Goal: Use online tool/utility: Utilize a website feature to perform a specific function

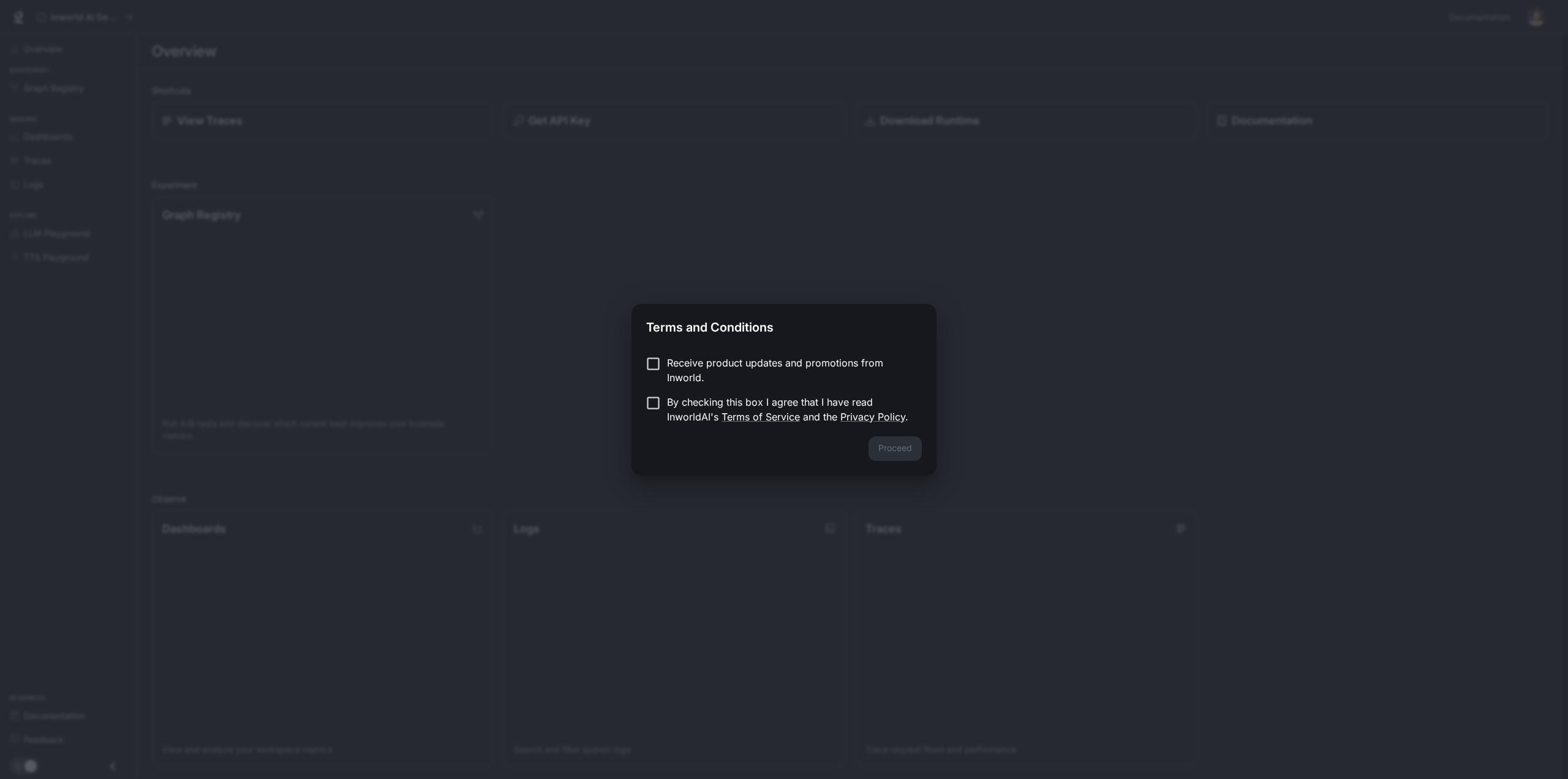
click at [679, 355] on div "Receive product updates and promotions from Inworld. By checking this box I agr…" at bounding box center [784, 391] width 305 height 91
click at [886, 445] on button "Proceed" at bounding box center [895, 448] width 53 height 25
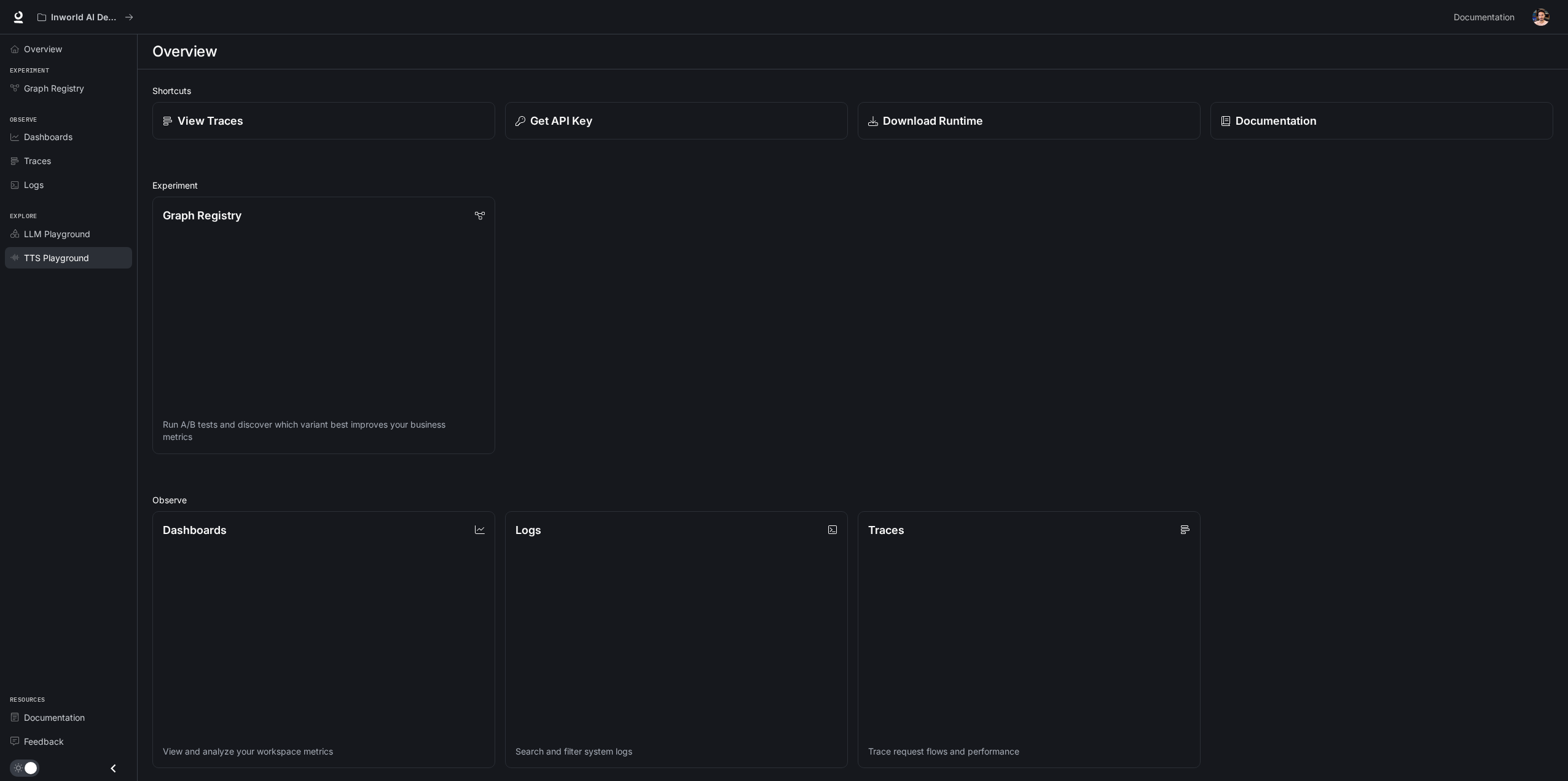
click at [53, 256] on span "TTS Playground" at bounding box center [56, 257] width 65 height 13
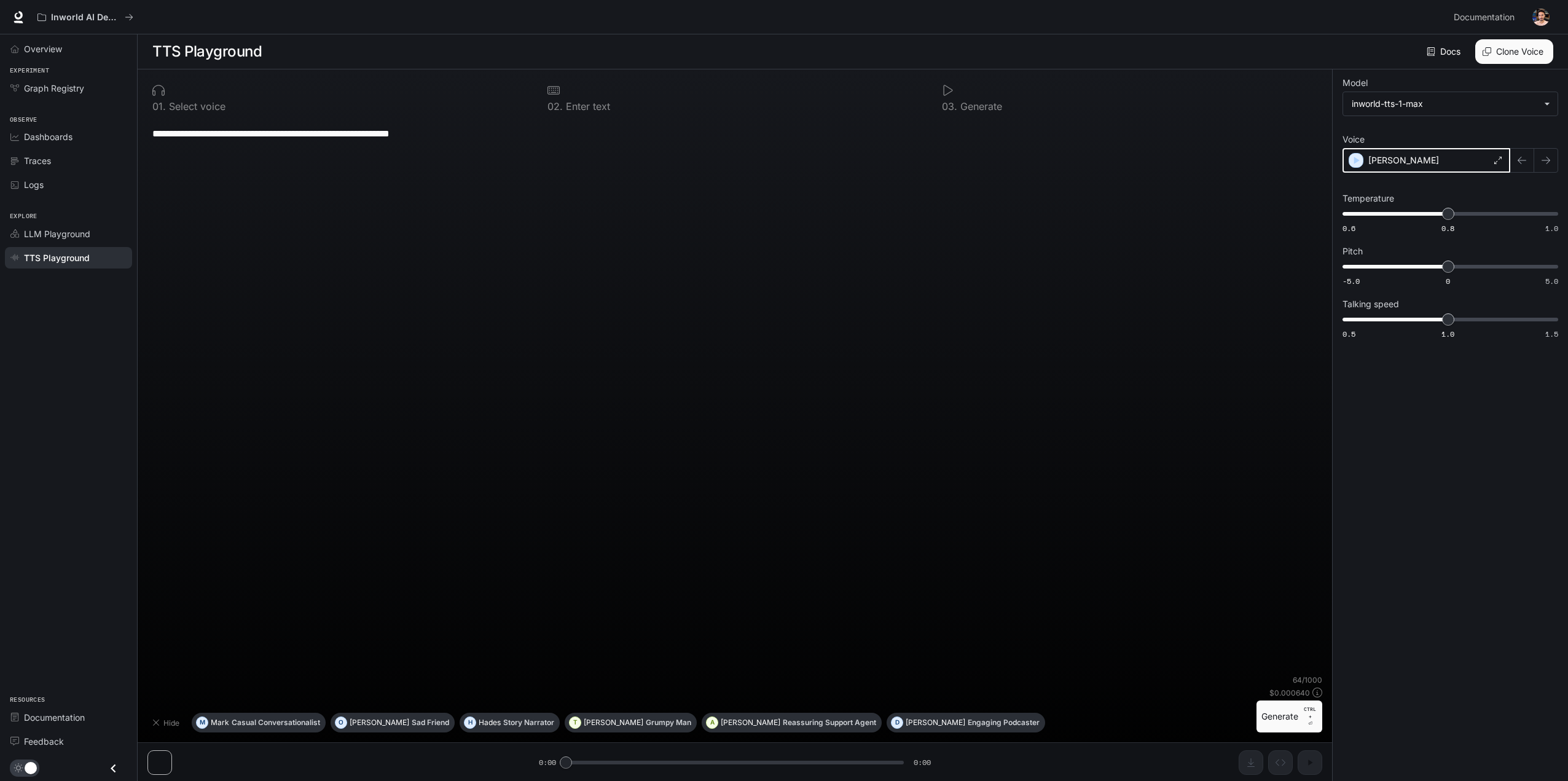
click at [1354, 160] on icon "button" at bounding box center [1357, 160] width 5 height 7
click at [1417, 157] on div "[PERSON_NAME]" at bounding box center [1426, 160] width 168 height 25
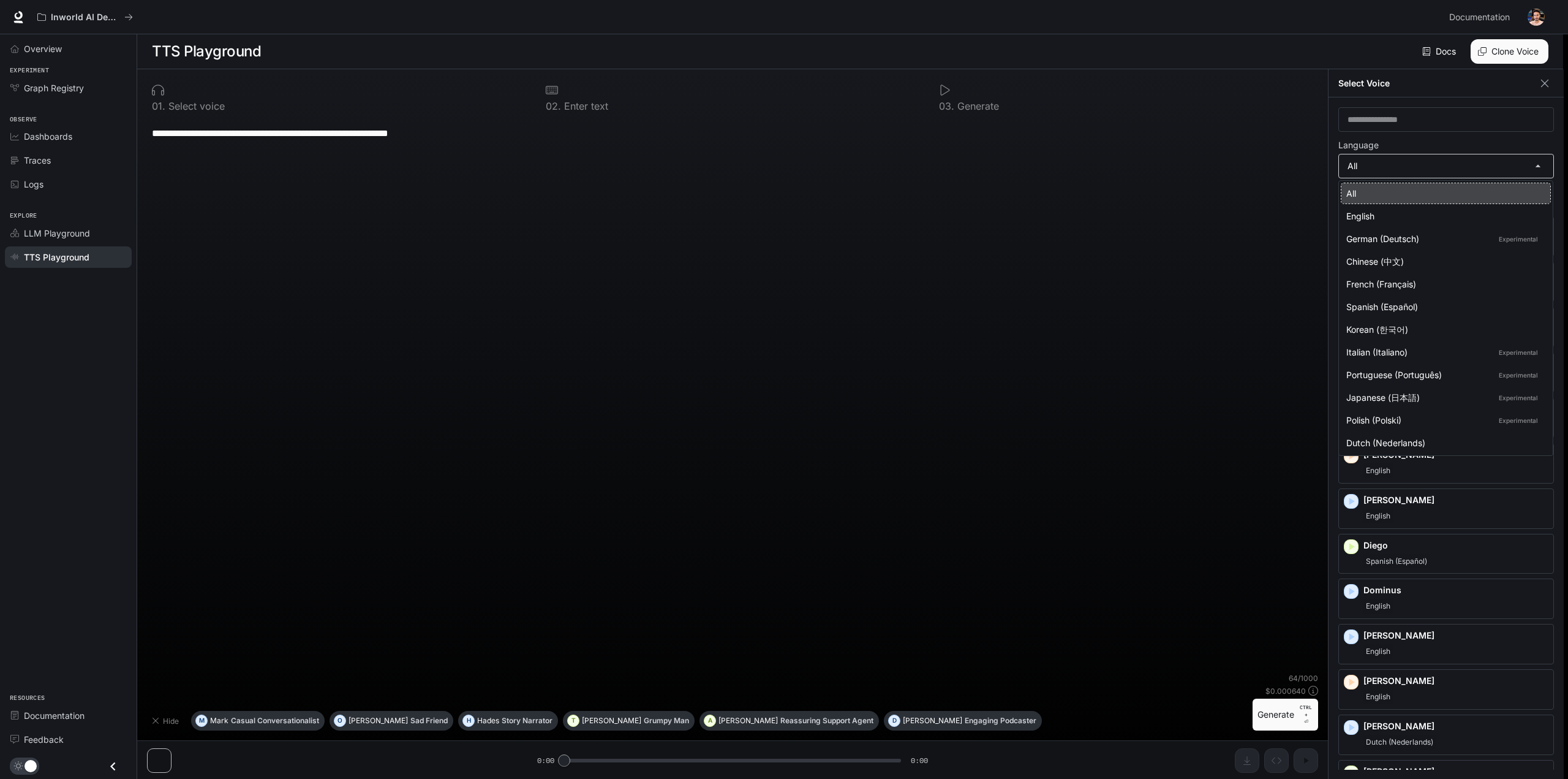
click at [1399, 160] on body "**********" at bounding box center [784, 390] width 1568 height 780
click at [1243, 253] on div at bounding box center [784, 390] width 1568 height 779
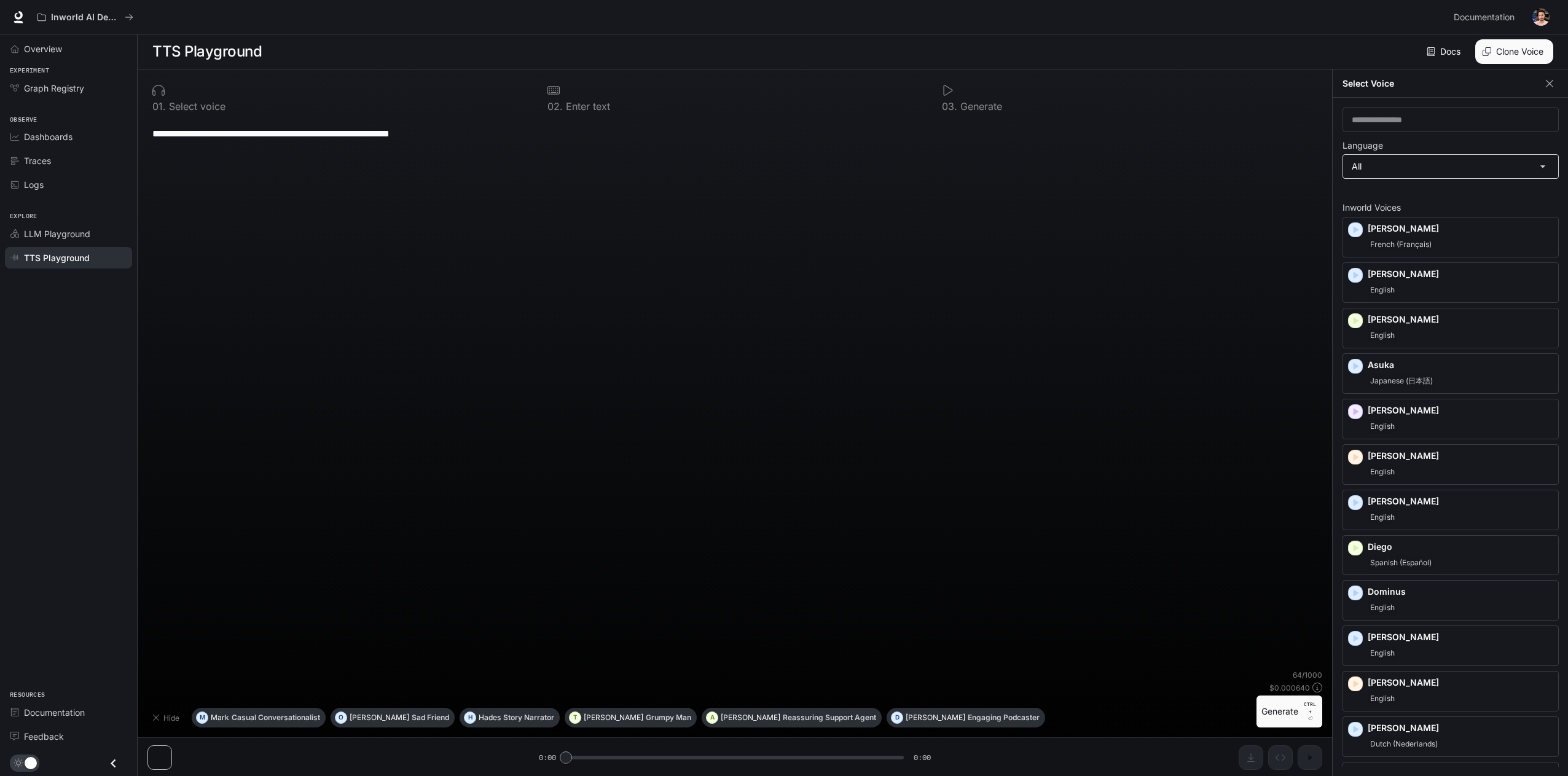
click at [1384, 167] on body "**********" at bounding box center [784, 388] width 1568 height 777
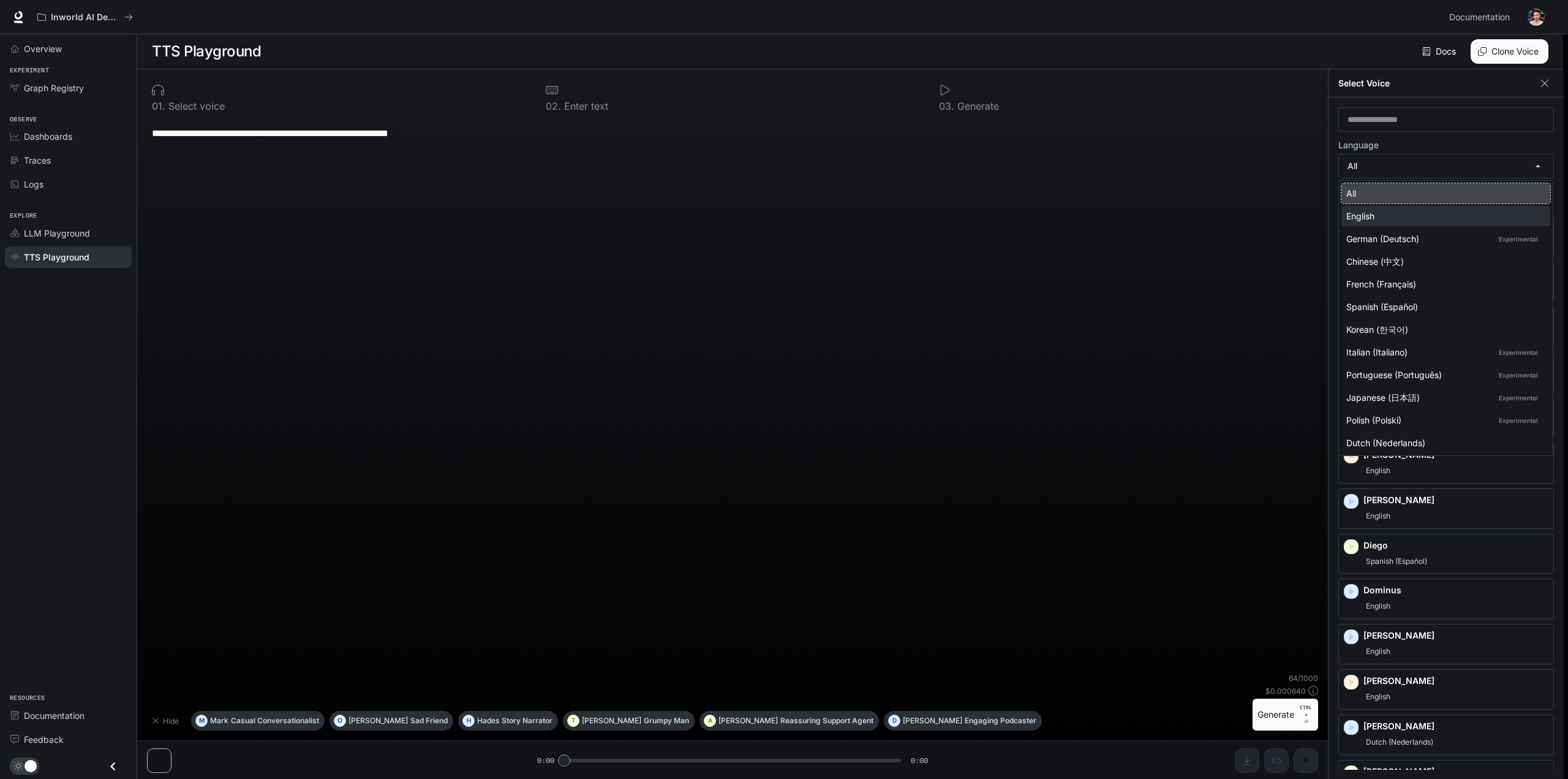
click at [1402, 209] on li "English" at bounding box center [1446, 216] width 209 height 21
type input "*****"
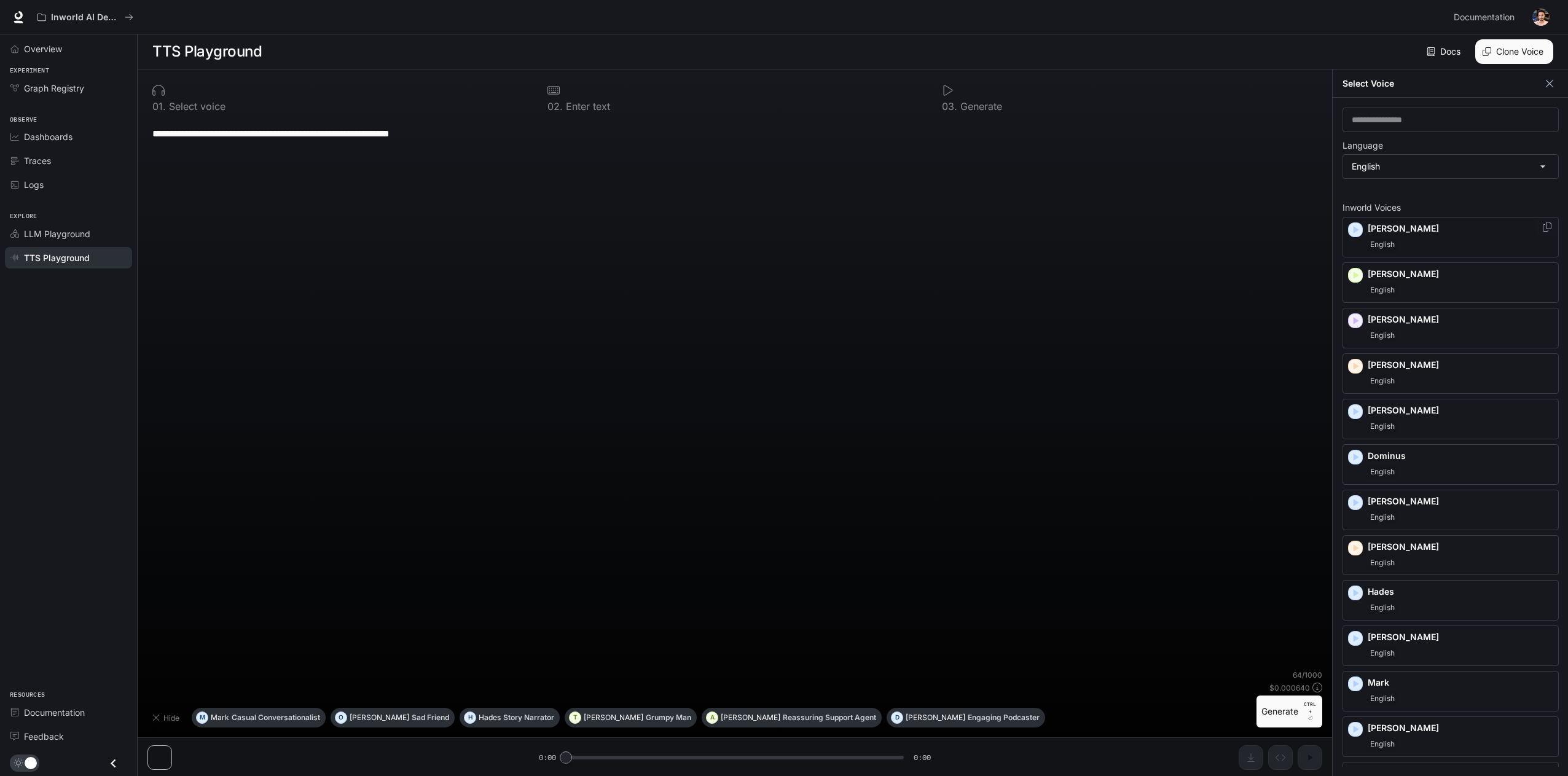
click at [1352, 229] on icon "button" at bounding box center [1355, 230] width 13 height 13
click at [1541, 84] on button "button" at bounding box center [1549, 84] width 19 height 19
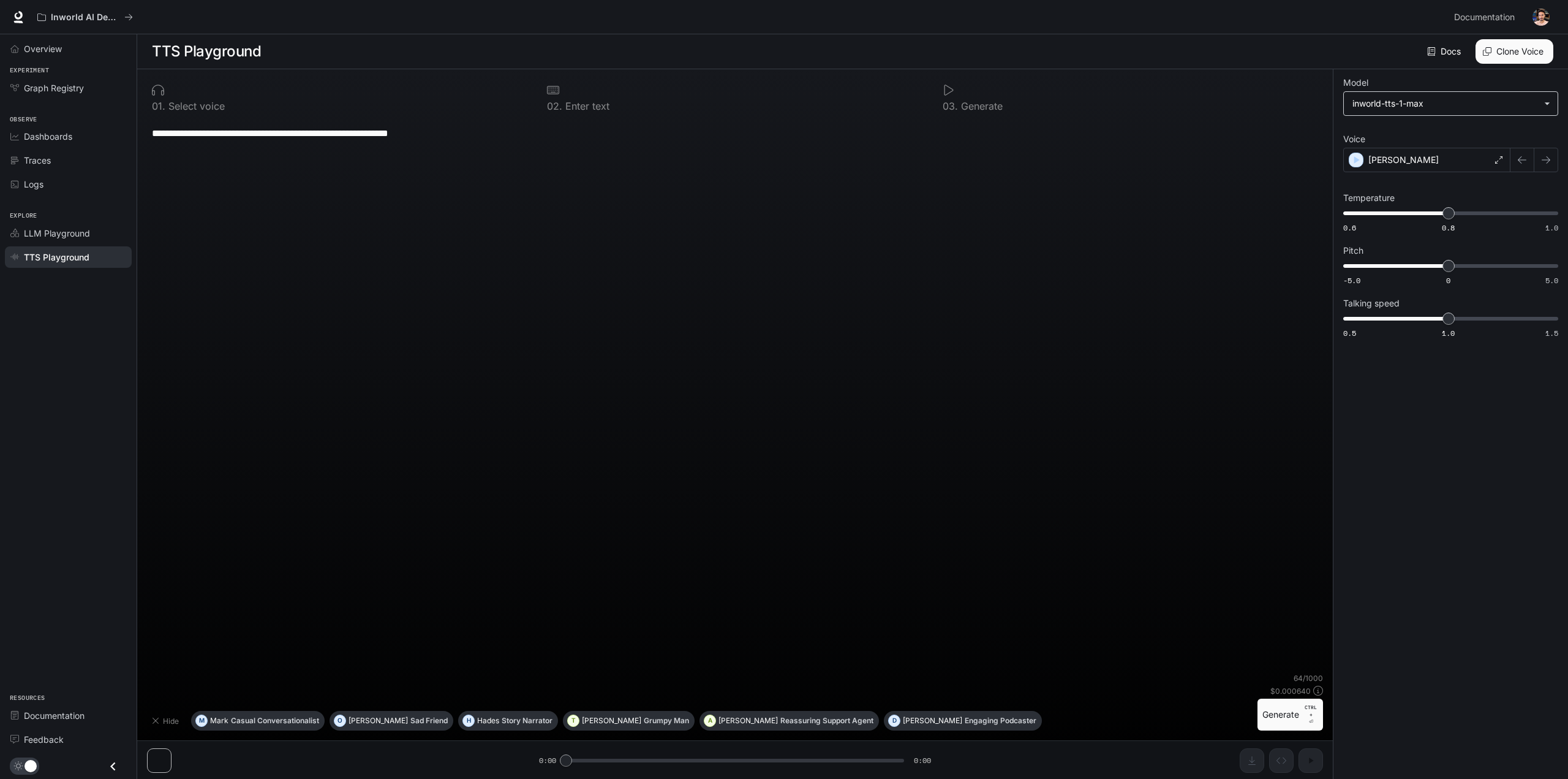
click at [1496, 111] on body "**********" at bounding box center [784, 390] width 1568 height 780
click at [1500, 102] on div at bounding box center [784, 390] width 1568 height 779
click at [1450, 156] on div "[PERSON_NAME]" at bounding box center [1422, 160] width 168 height 25
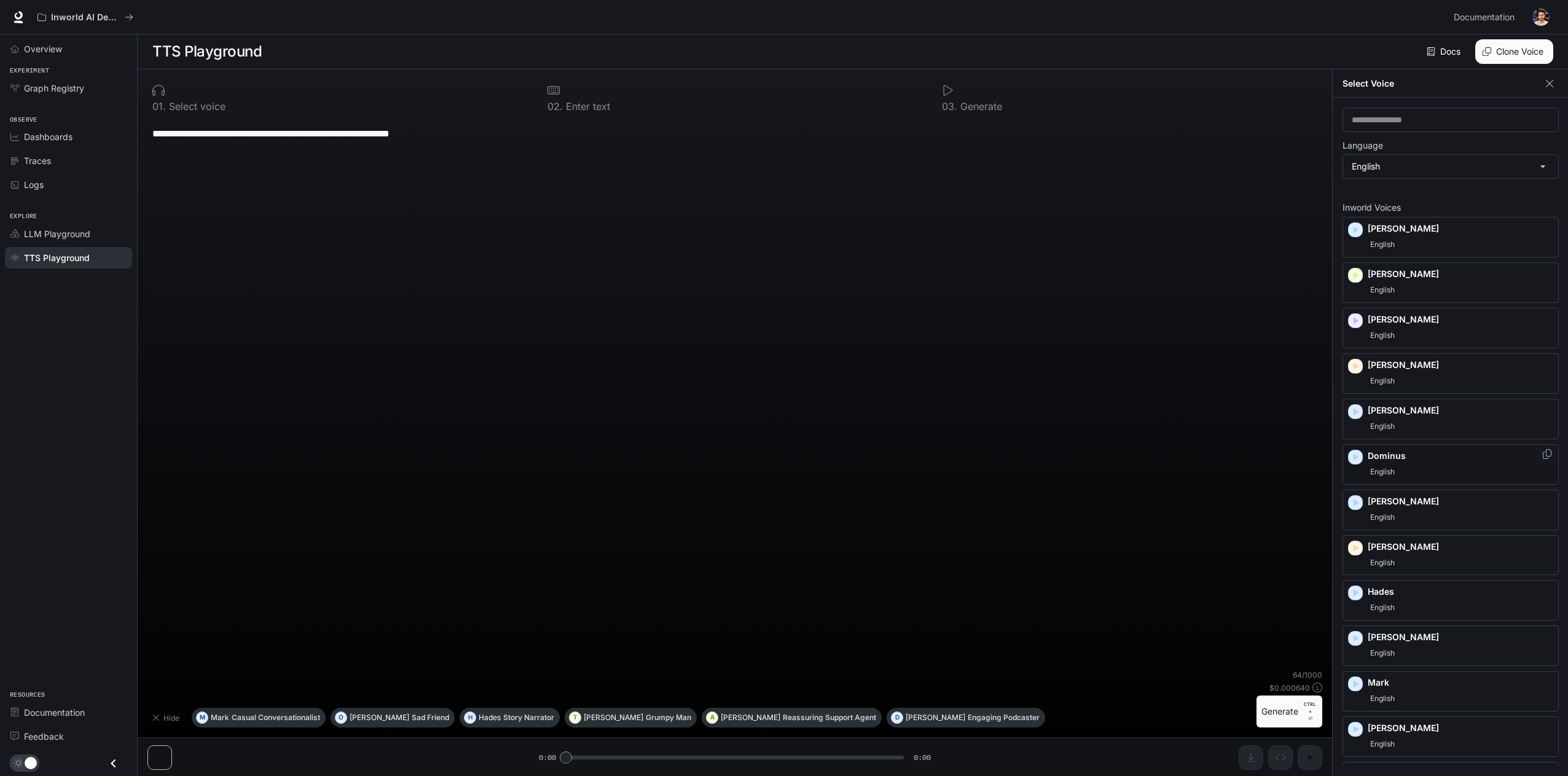
click at [1354, 456] on icon "button" at bounding box center [1356, 457] width 5 height 7
click at [1355, 499] on icon "button" at bounding box center [1356, 502] width 5 height 7
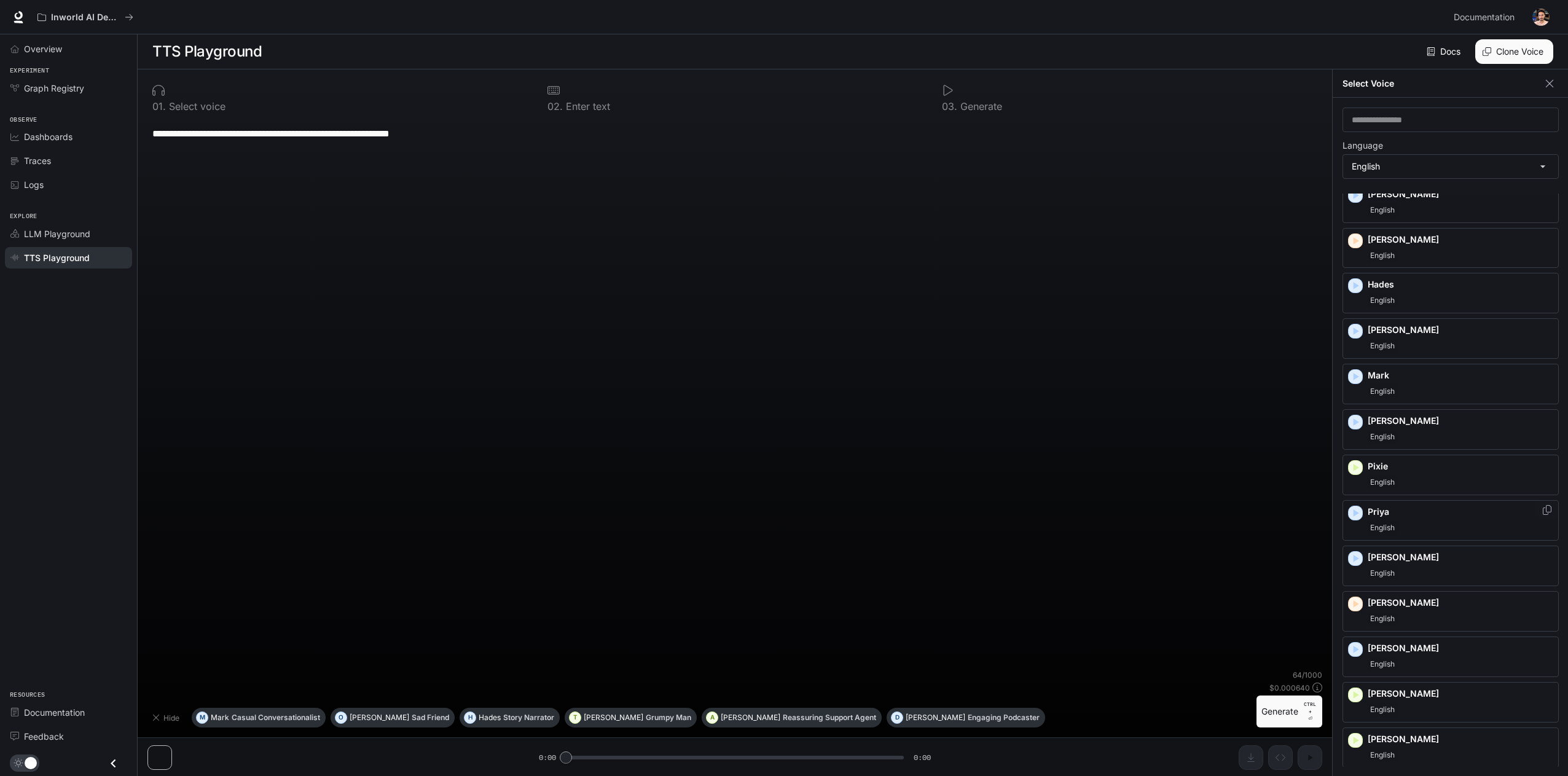
scroll to position [340, 0]
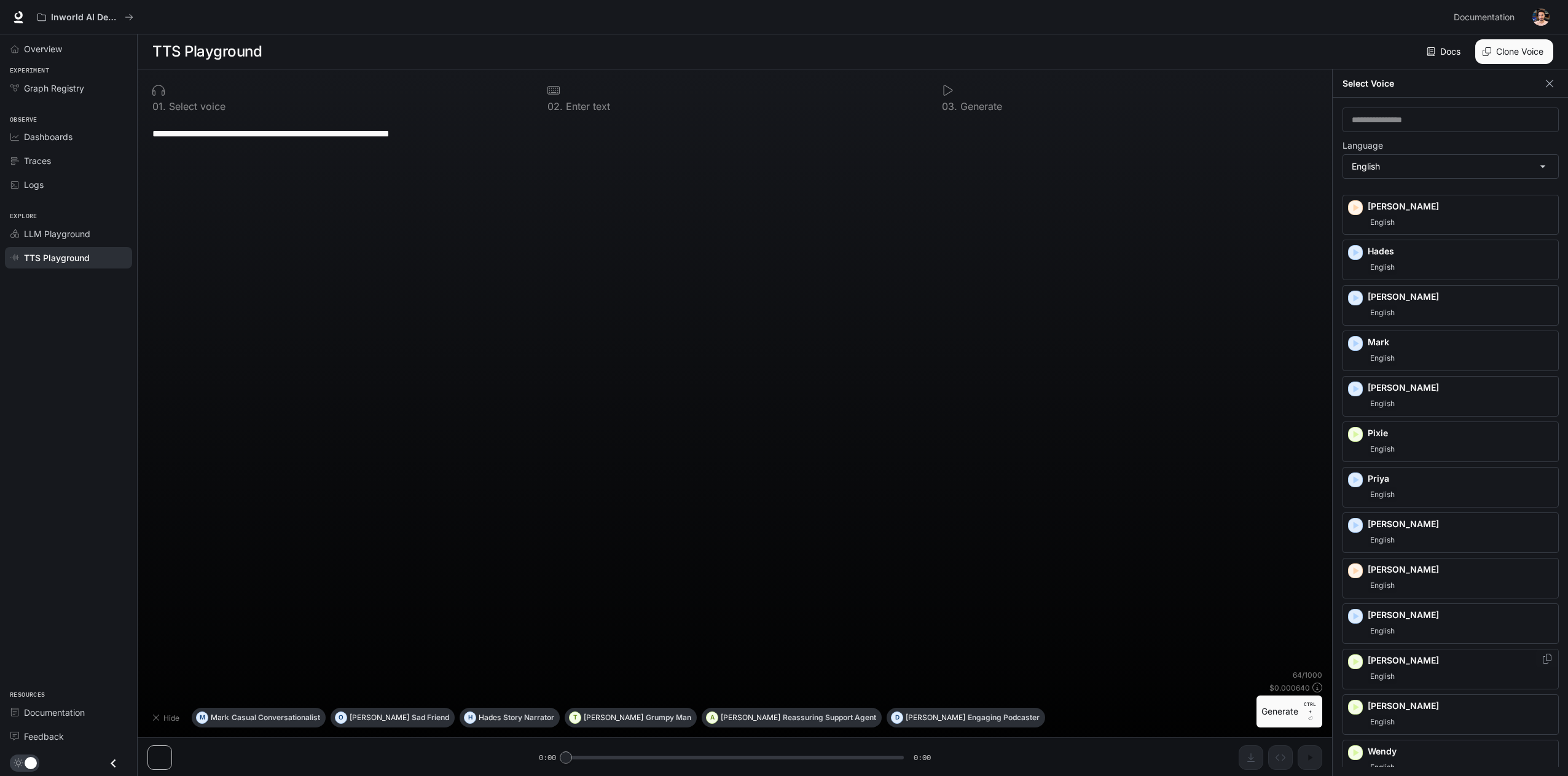
click at [1354, 657] on icon "button" at bounding box center [1355, 662] width 13 height 13
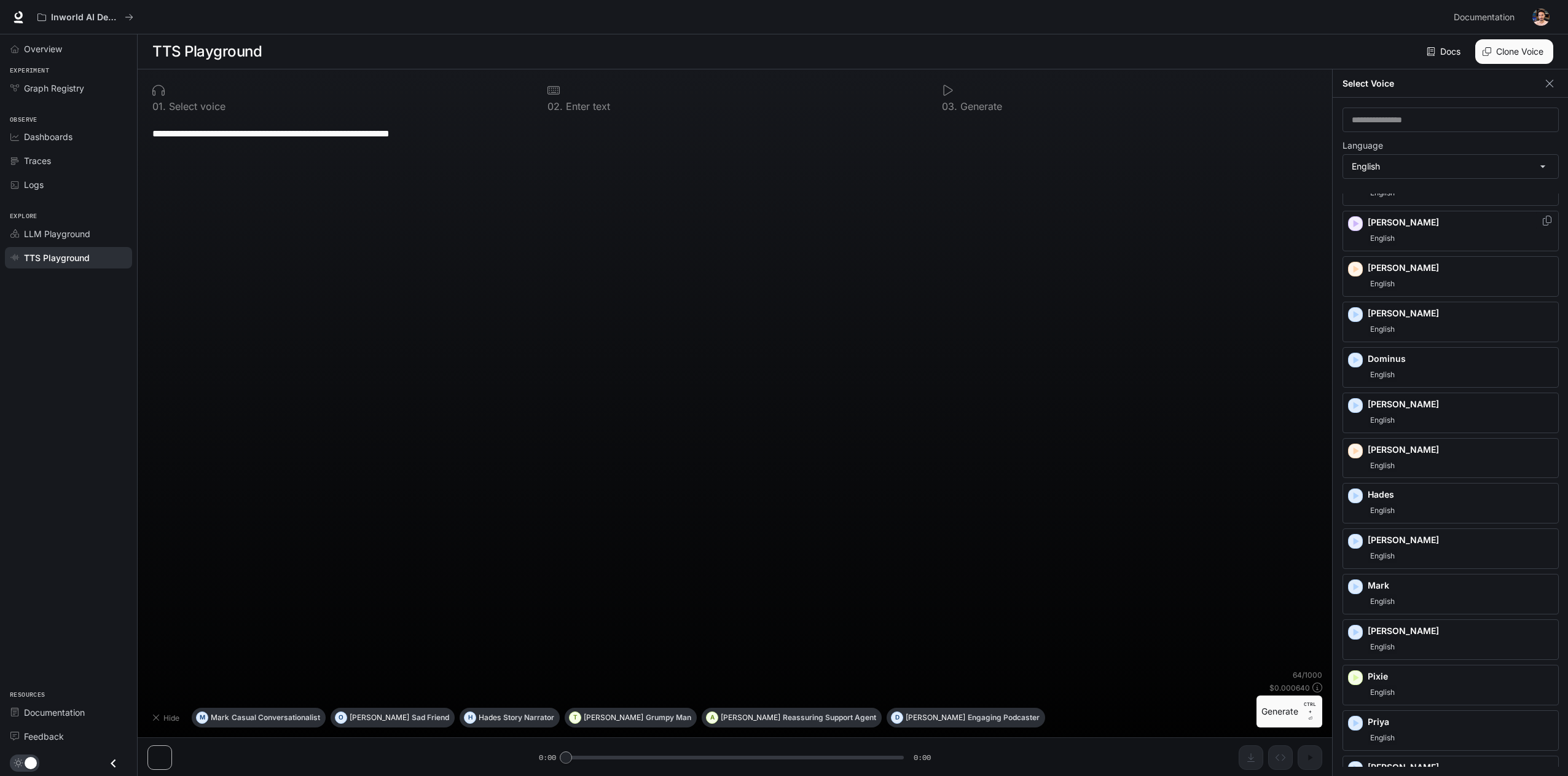
scroll to position [0, 0]
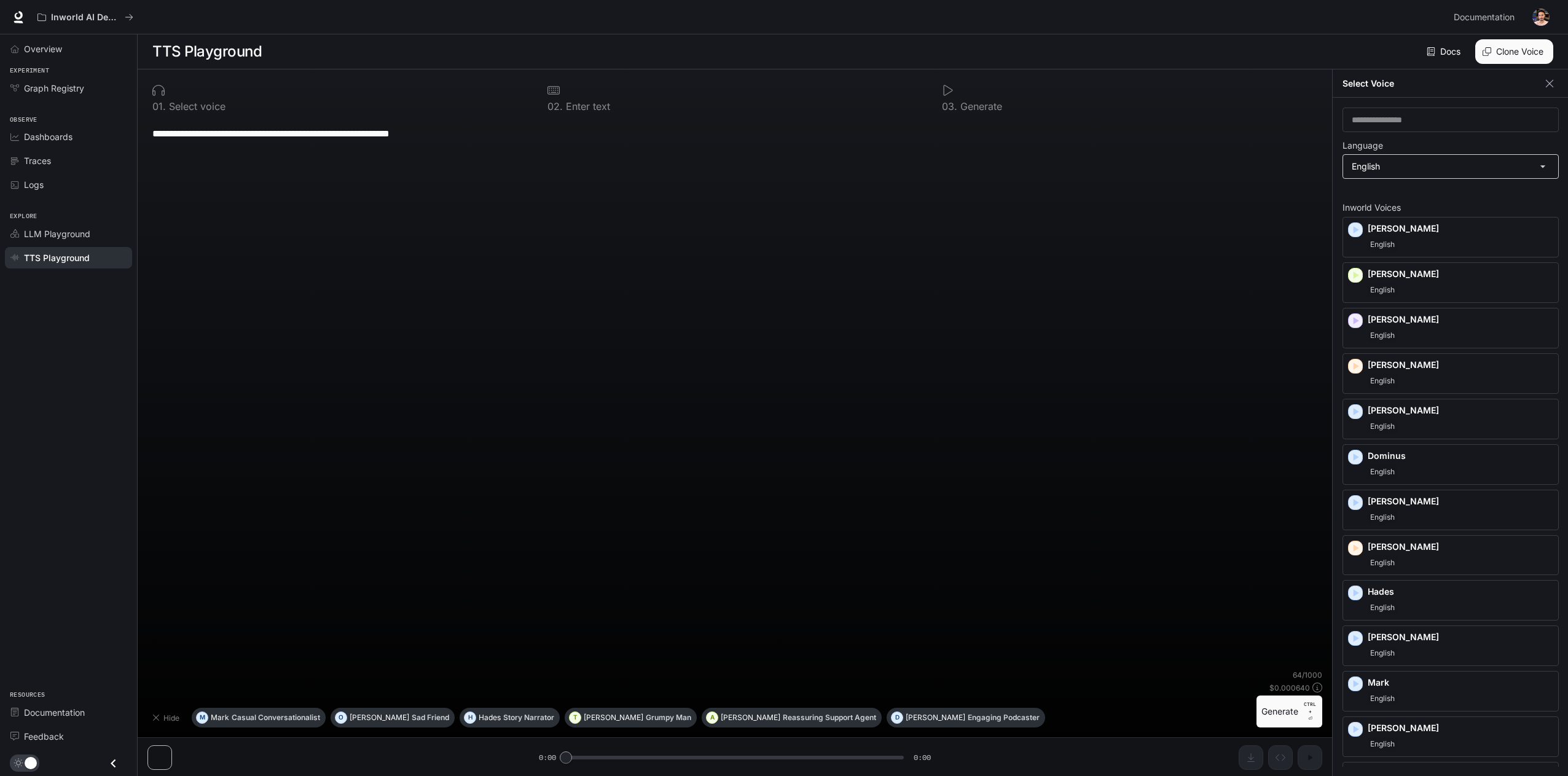
click at [1428, 168] on body "**********" at bounding box center [784, 388] width 1568 height 777
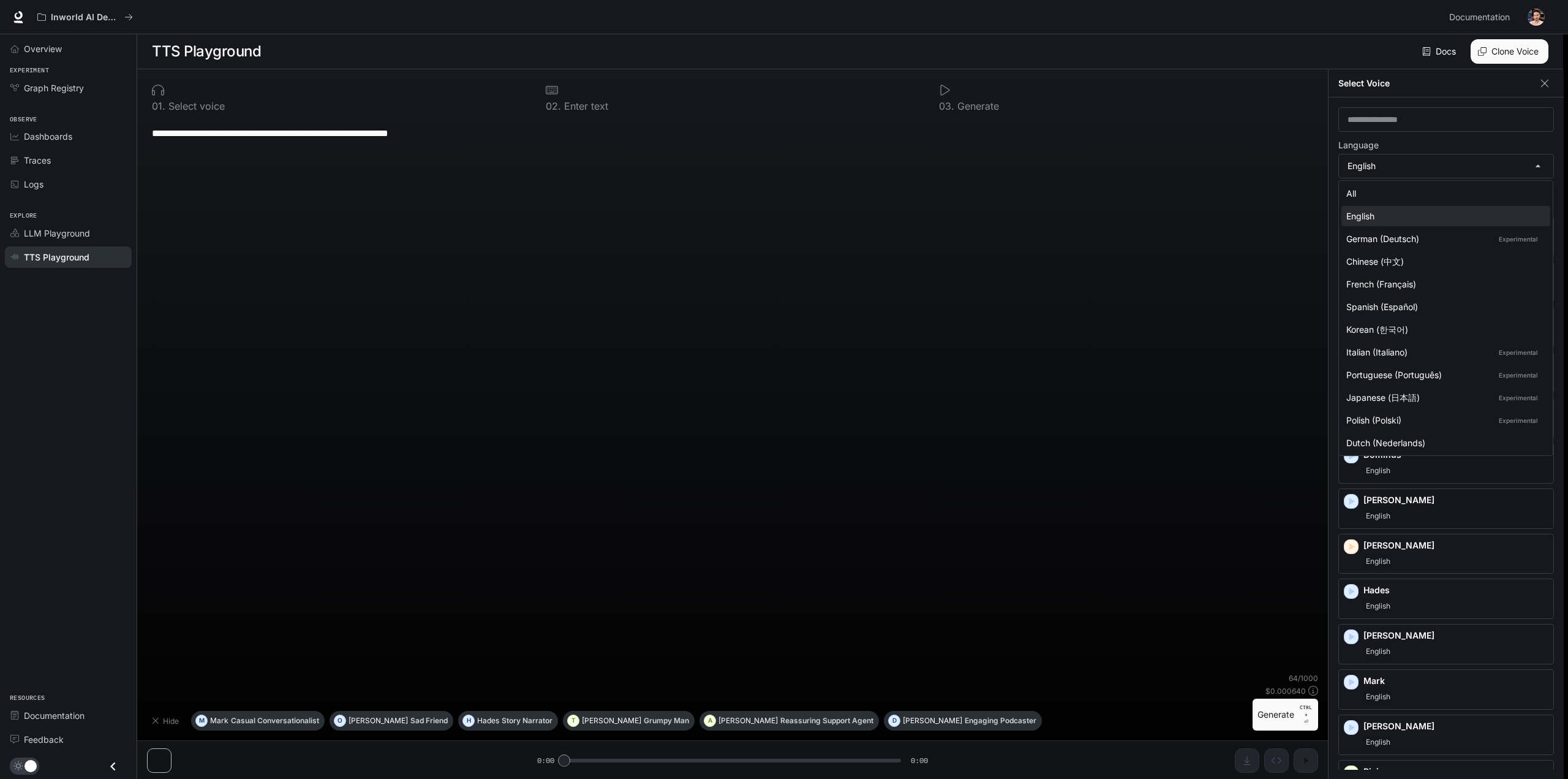
click at [1351, 677] on div at bounding box center [784, 390] width 1568 height 779
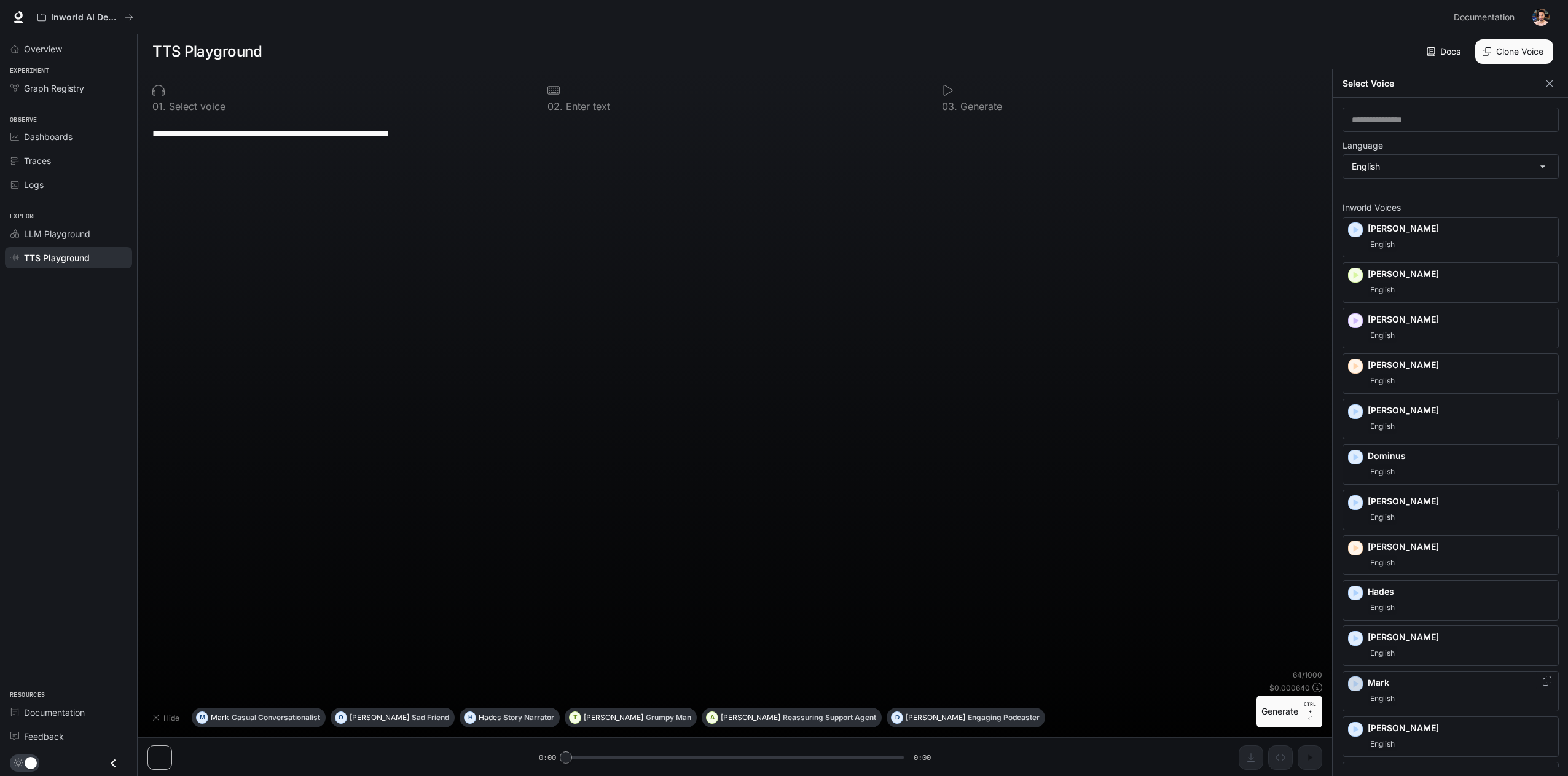
click at [1355, 680] on icon "button" at bounding box center [1356, 684] width 5 height 7
click at [1354, 231] on icon "button" at bounding box center [1356, 229] width 5 height 7
click at [1357, 407] on icon "button" at bounding box center [1355, 412] width 13 height 13
click at [1359, 500] on icon "button" at bounding box center [1355, 502] width 13 height 13
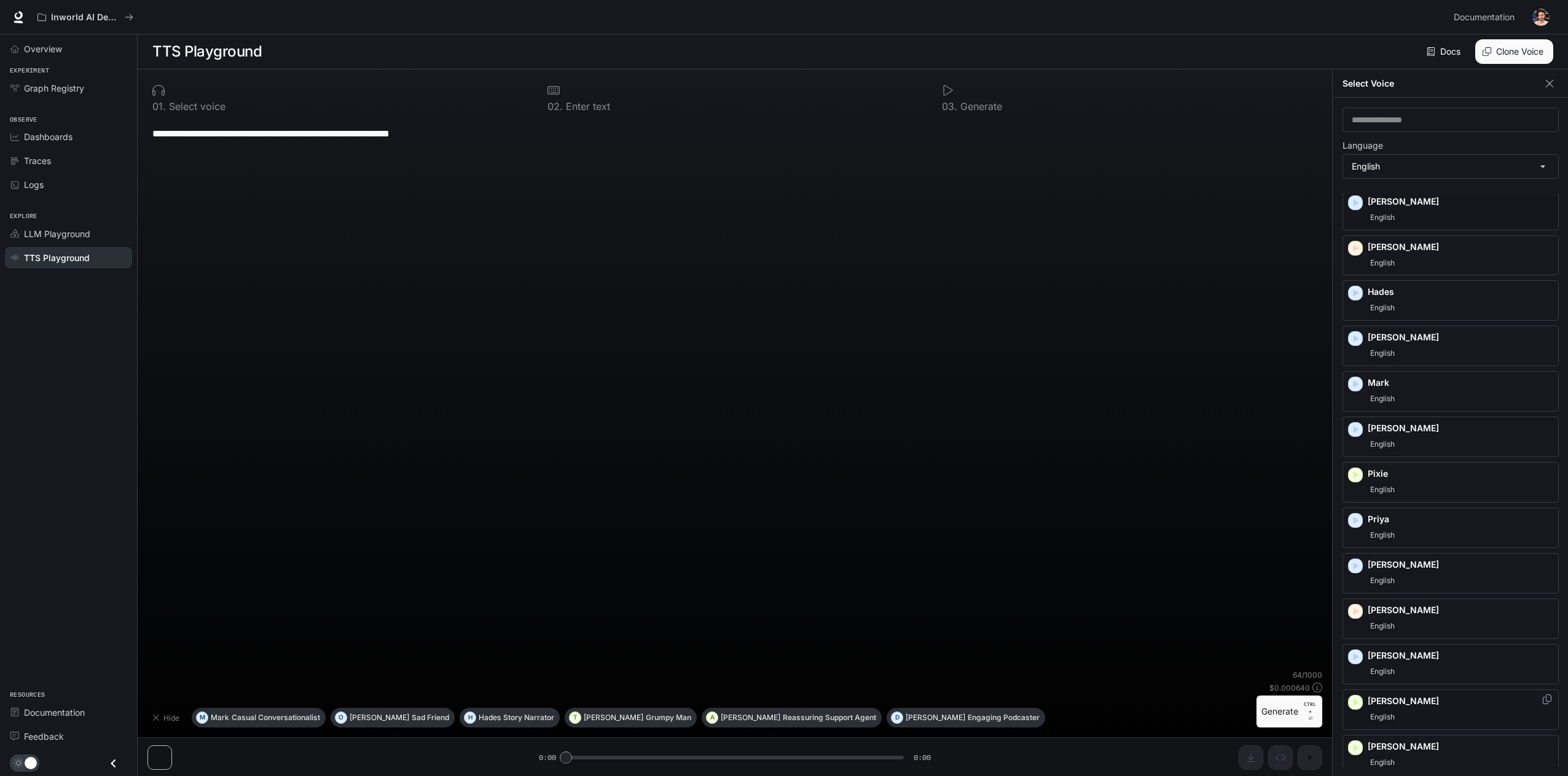
scroll to position [340, 0]
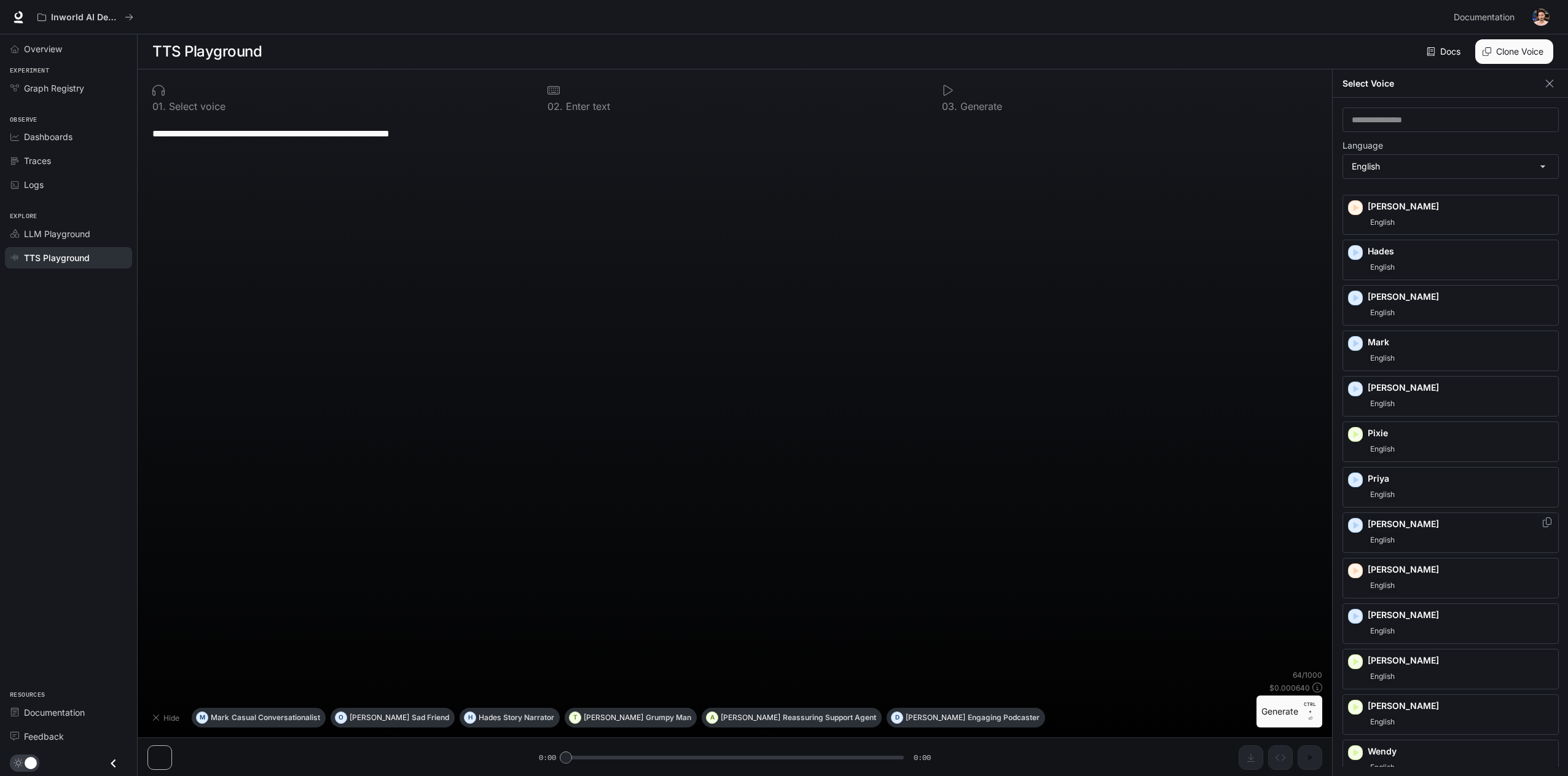
click at [1356, 520] on icon "button" at bounding box center [1355, 526] width 13 height 13
click at [1355, 701] on icon "button" at bounding box center [1355, 707] width 13 height 13
click at [1357, 658] on icon "button" at bounding box center [1356, 662] width 5 height 7
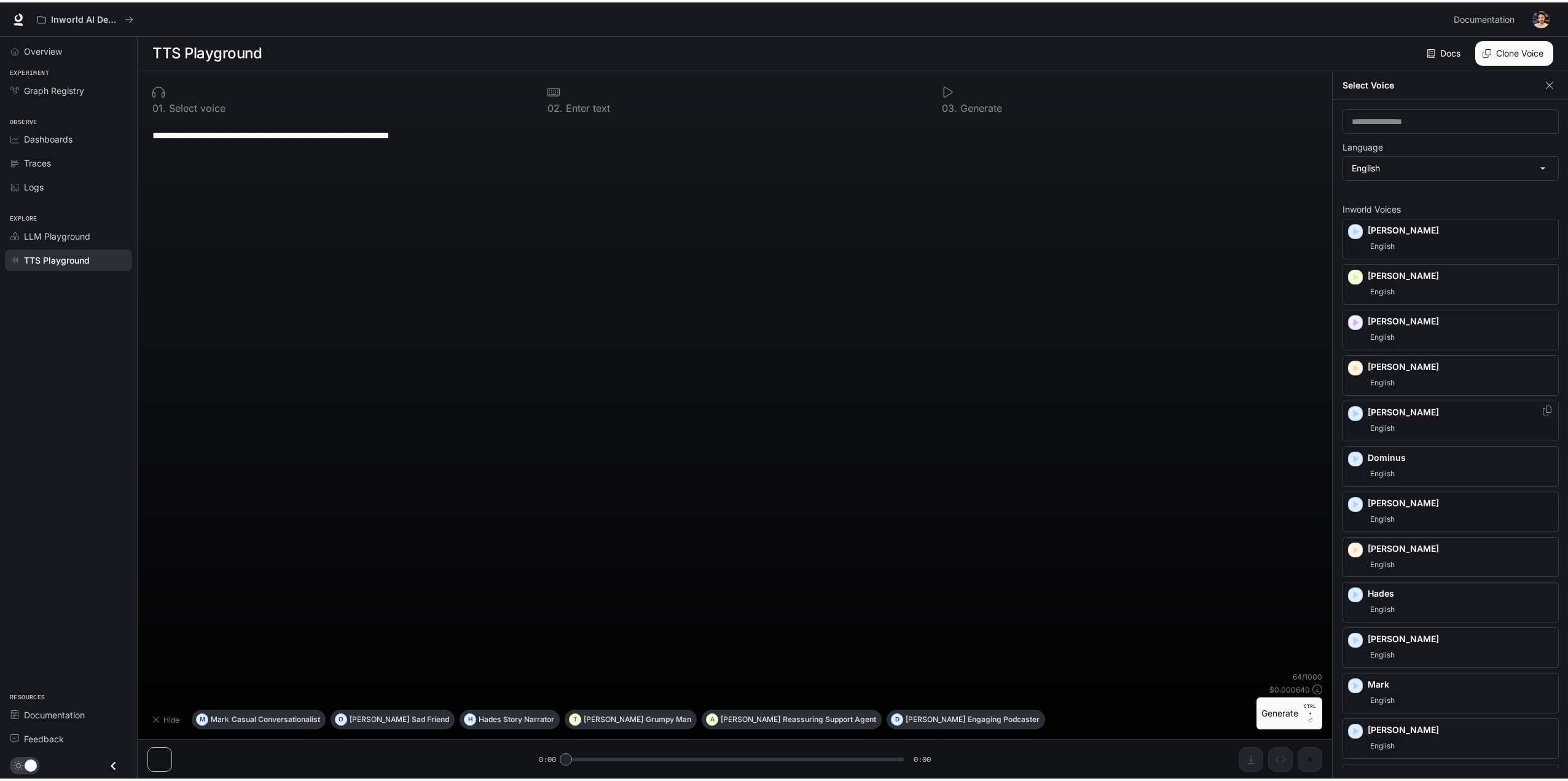
scroll to position [0, 0]
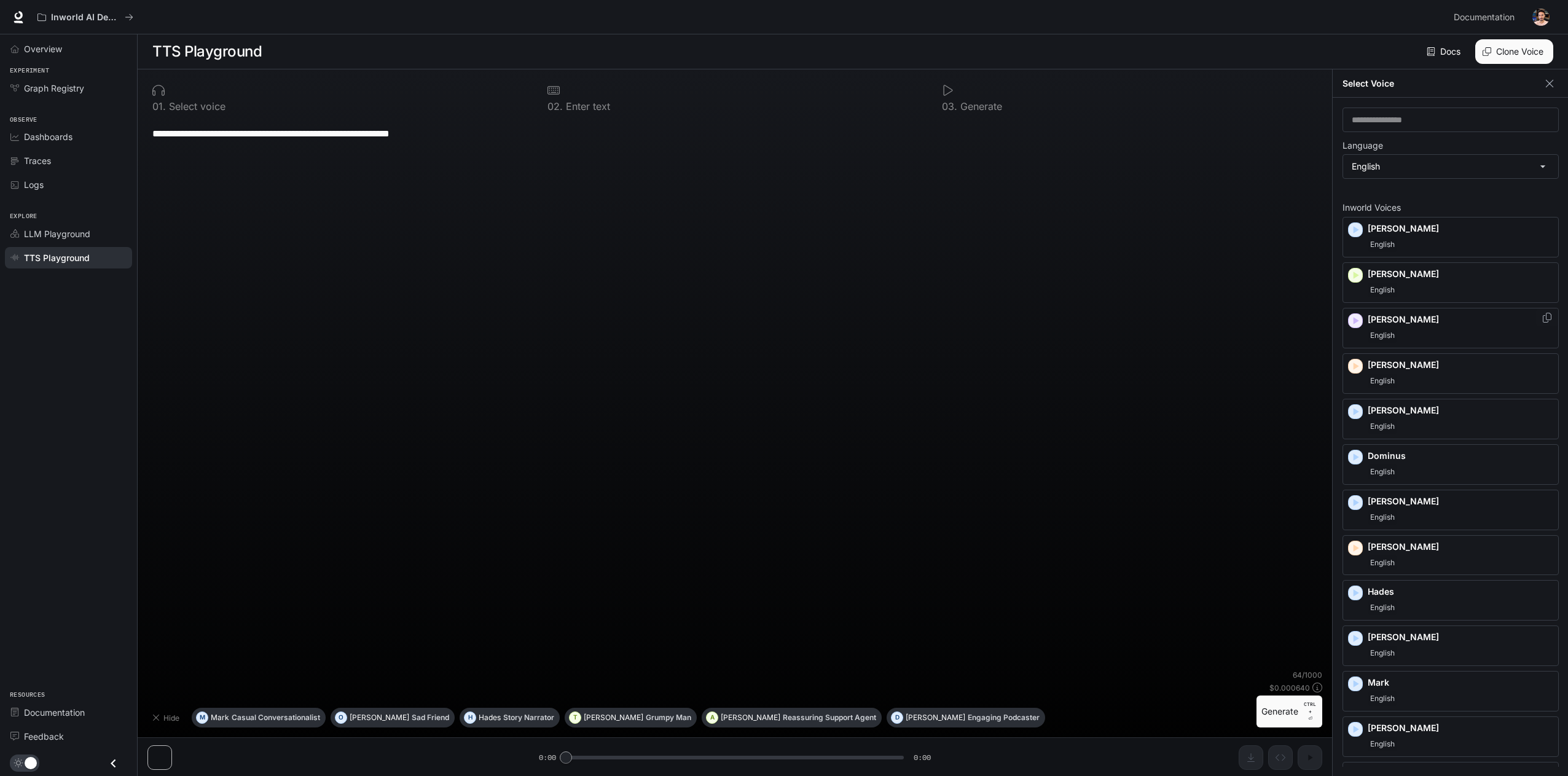
click at [1361, 319] on div "button" at bounding box center [1355, 321] width 13 height 13
click at [1476, 226] on p "[PERSON_NAME]" at bounding box center [1460, 229] width 185 height 13
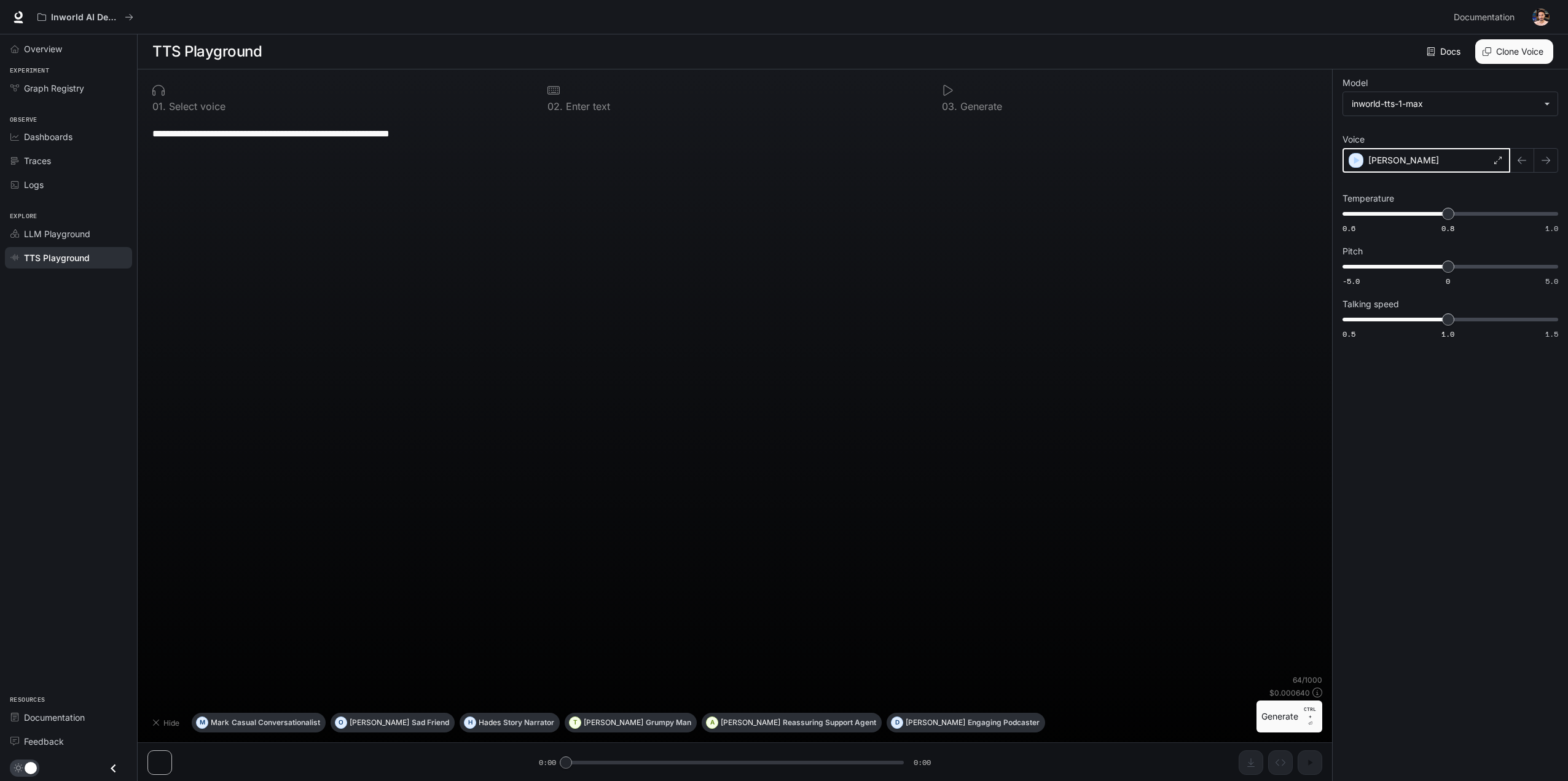
click at [1351, 161] on icon "button" at bounding box center [1355, 160] width 13 height 13
click at [1158, 264] on div "**********" at bounding box center [735, 396] width 1175 height 556
click at [1512, 61] on button "Clone Voice" at bounding box center [1514, 51] width 78 height 25
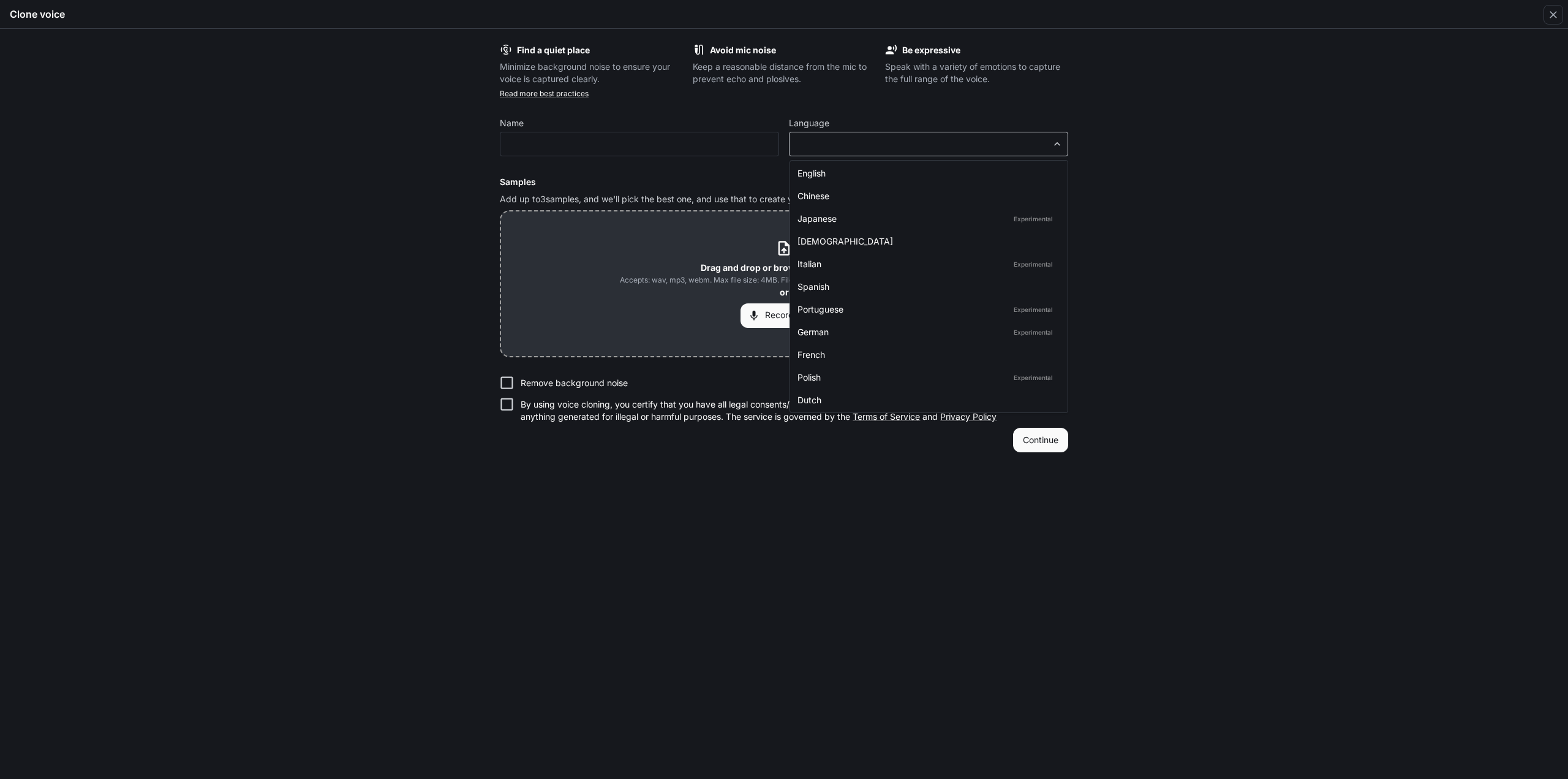
click at [881, 138] on body "**********" at bounding box center [784, 390] width 1568 height 780
click at [1159, 268] on div at bounding box center [784, 390] width 1568 height 779
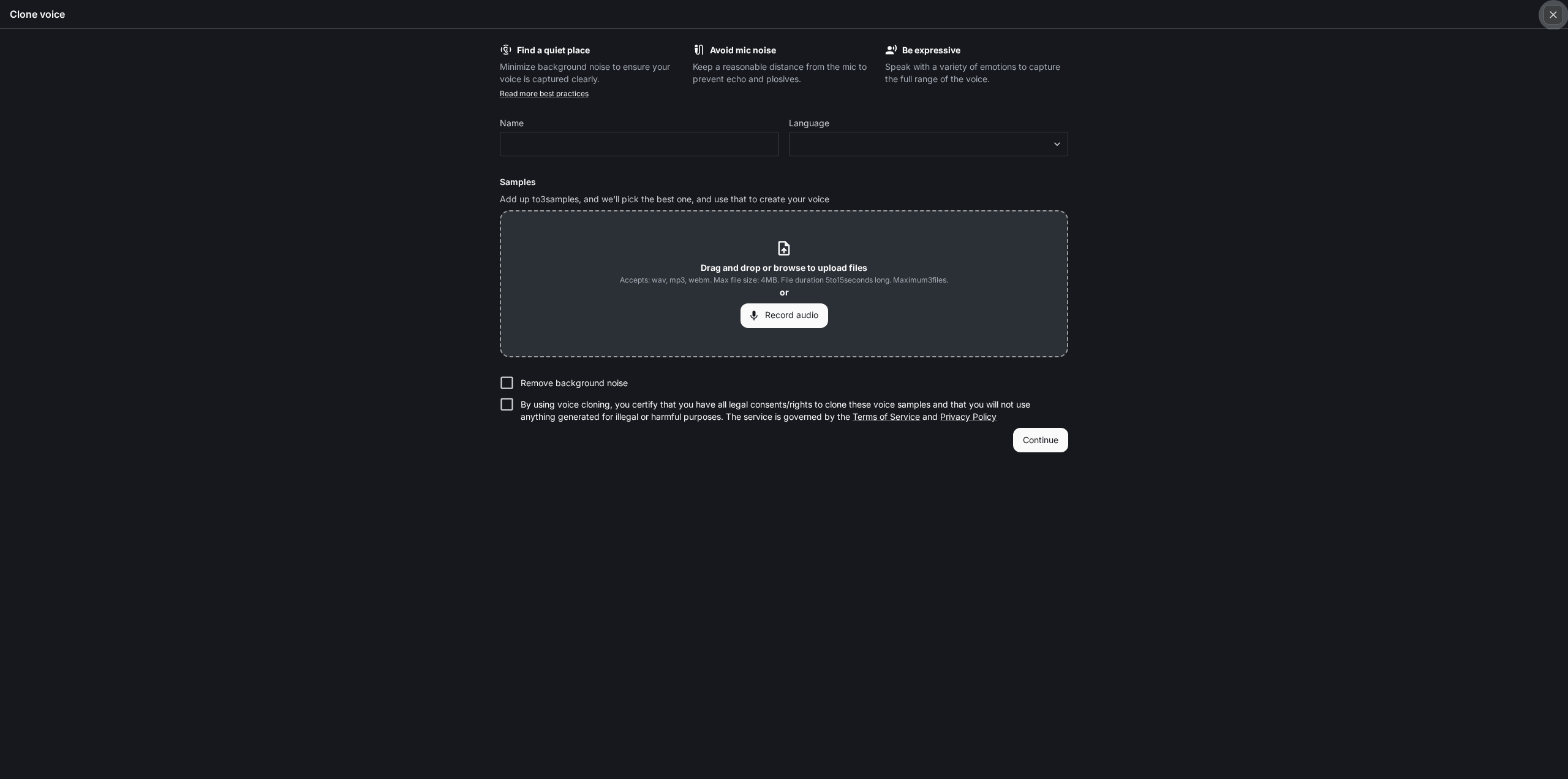
click at [1556, 21] on div "button" at bounding box center [1553, 15] width 20 height 20
